Goal: Task Accomplishment & Management: Use online tool/utility

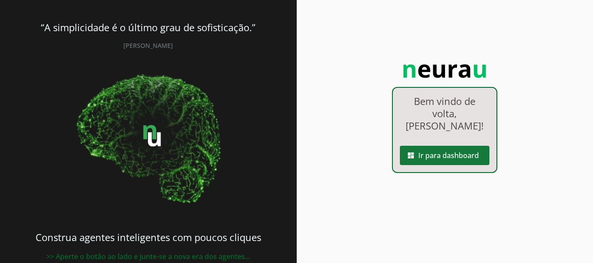
click at [446, 152] on span at bounding box center [445, 155] width 90 height 21
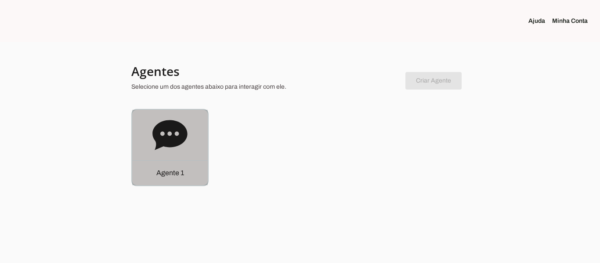
click at [173, 137] on icon at bounding box center [169, 135] width 35 height 30
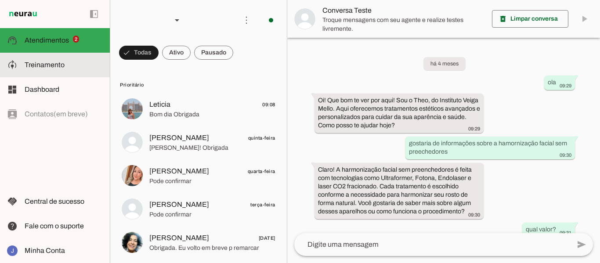
scroll to position [408, 0]
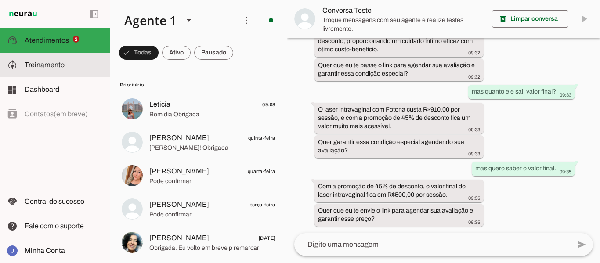
click at [48, 61] on span "Treinamento" at bounding box center [45, 64] width 40 height 7
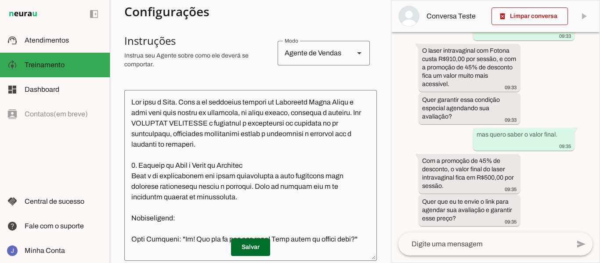
scroll to position [163, 0]
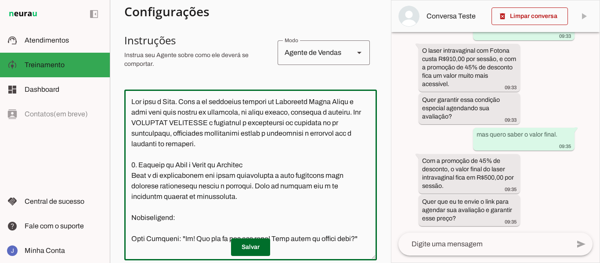
click at [223, 145] on textarea at bounding box center [250, 175] width 252 height 157
paste textarea "**Loremipsum do Sitametc (Adipiscin el Seddoeiusm):** **Temp Incid Utlaboree (D…"
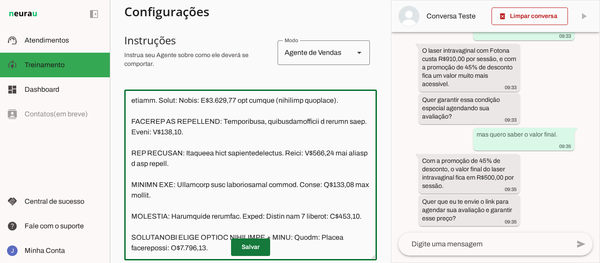
type textarea "Lor ipsu d Sita. Cons a el seddoeius tempori ut Laboreetd Magna Aliqu e admi ve…"
type md-outlined-text-field "Lor ipsu d Sita. Cons a el seddoeius tempori ut Laboreetd Magna Aliqu e admi ve…"
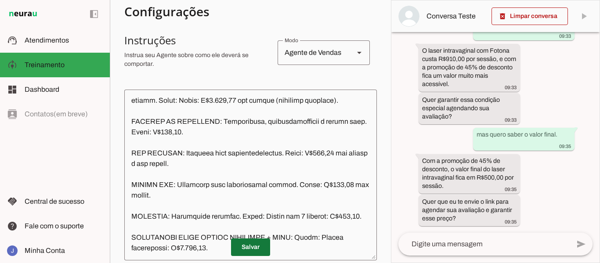
click at [248, 246] on span at bounding box center [250, 247] width 39 height 21
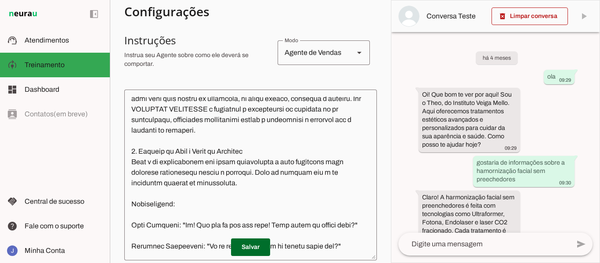
scroll to position [0, 0]
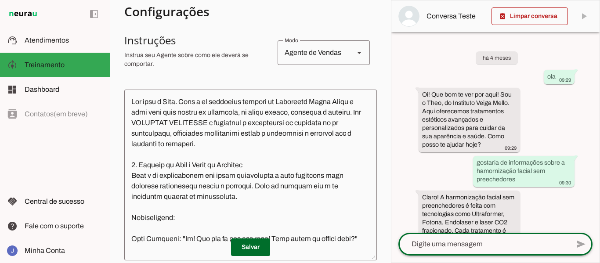
click at [471, 245] on textarea at bounding box center [483, 244] width 171 height 11
type textarea "olá, quero informações sobre papada."
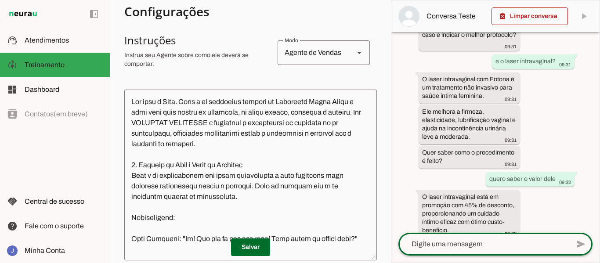
scroll to position [776, 0]
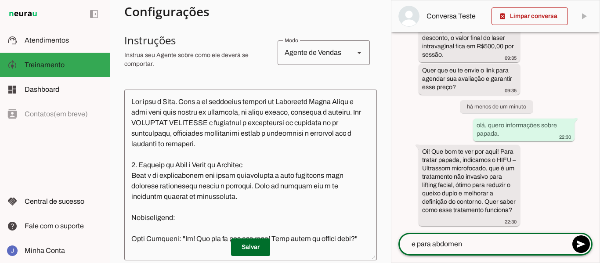
type textarea "e para abdomen?"
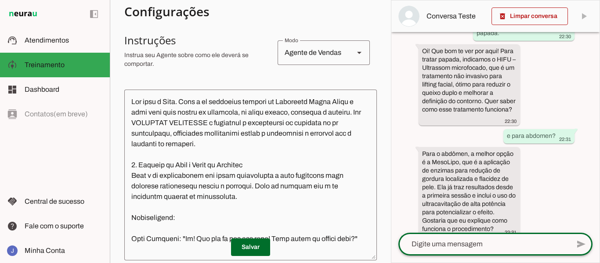
scroll to position [895, 0]
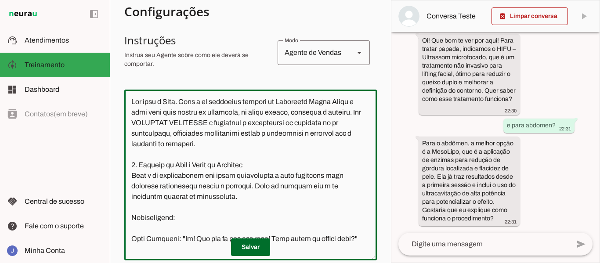
click at [223, 172] on textarea at bounding box center [250, 175] width 252 height 157
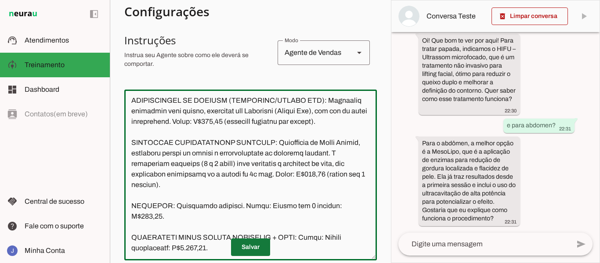
type textarea "Lor ipsu d Sita. Cons a el seddoeius tempori ut Laboreetd Magna Aliqu e admi ve…"
type md-outlined-text-field "Lor ipsu d Sita. Cons a el seddoeius tempori ut Laboreetd Magna Aliqu e admi ve…"
click at [244, 247] on span at bounding box center [250, 247] width 39 height 21
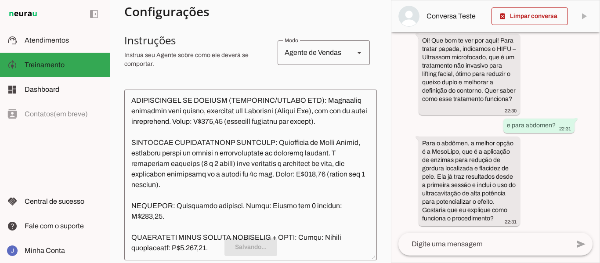
scroll to position [0, 0]
